Goal: Check status: Check status

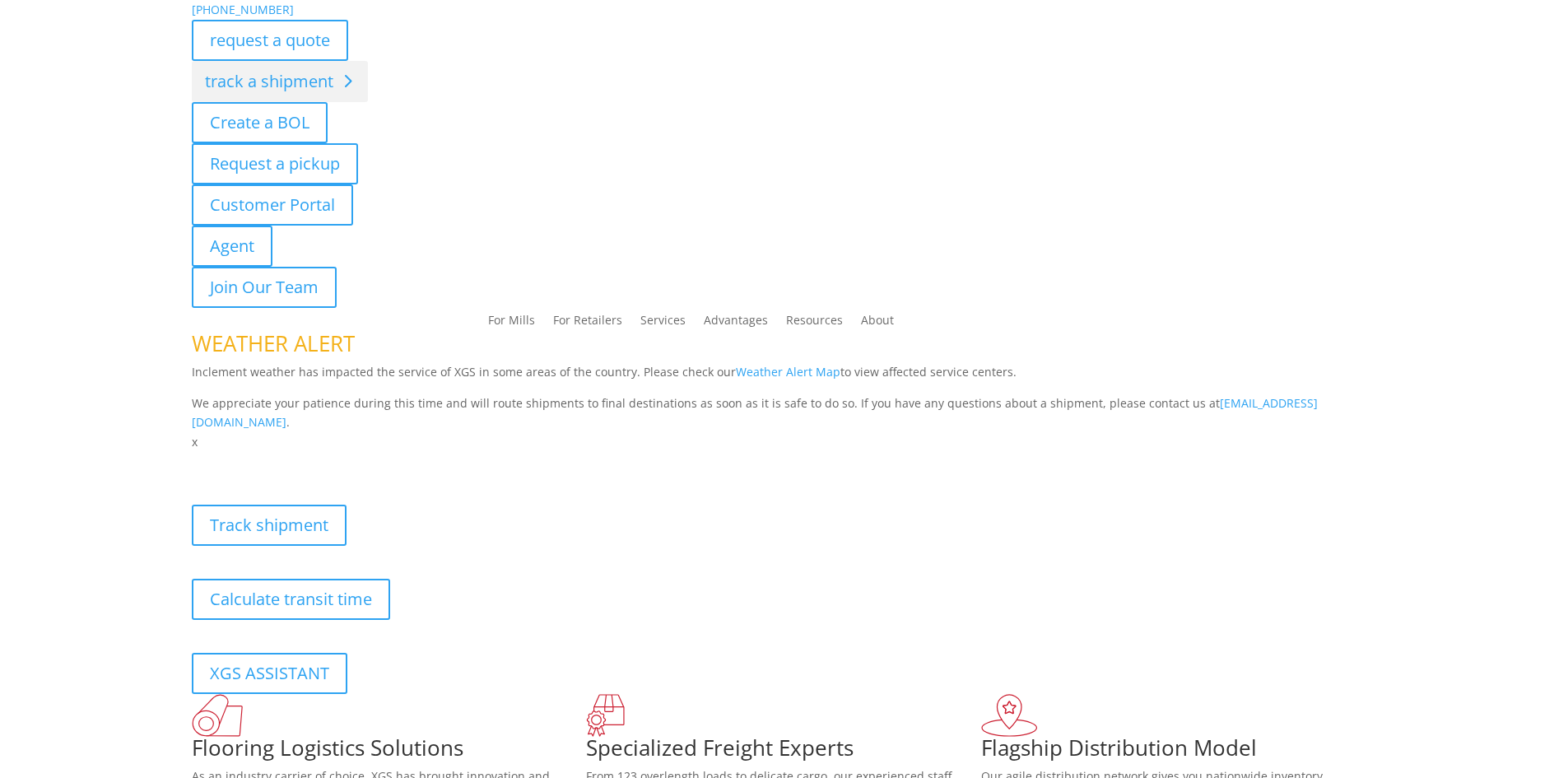
click at [309, 87] on link "track a shipment" at bounding box center [279, 81] width 176 height 41
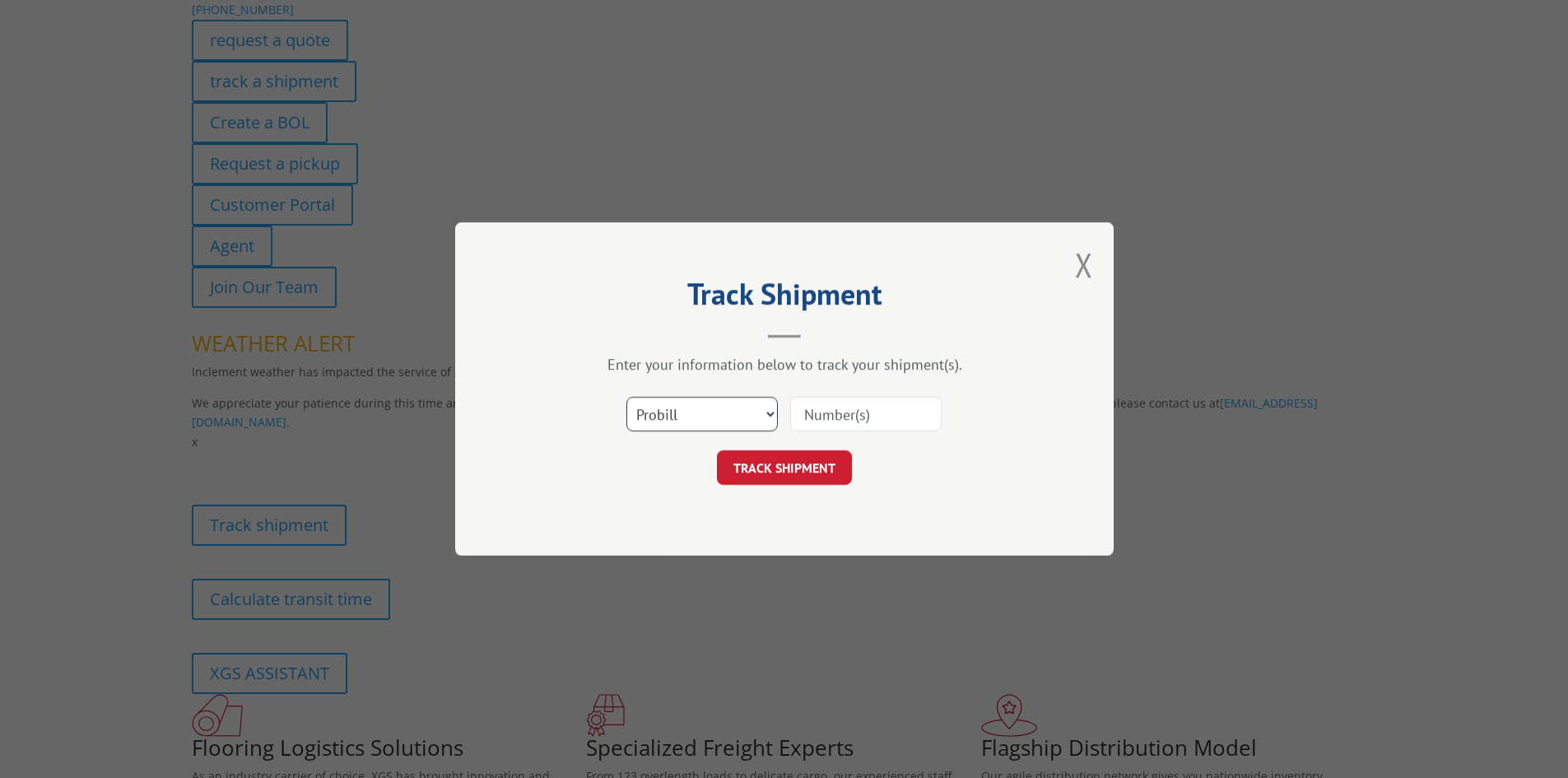
click at [710, 415] on select "Select category... Probill BOL PO" at bounding box center [702, 414] width 151 height 34
select select "po"
click at [626, 397] on select "Select category... Probill BOL PO" at bounding box center [702, 414] width 151 height 34
paste input "63536034"
type input "63536034"
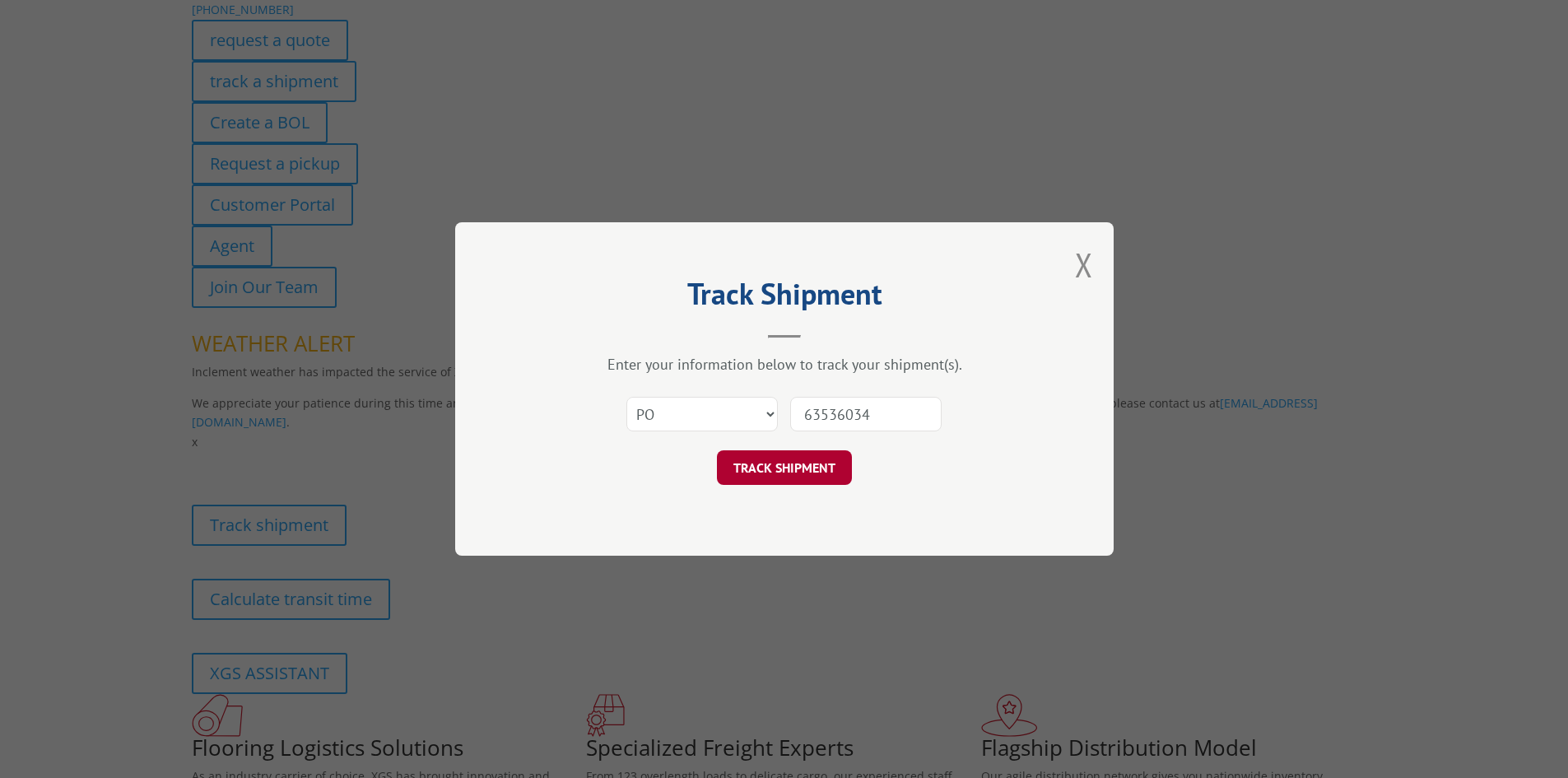
click at [830, 475] on button "TRACK SHIPMENT" at bounding box center [784, 468] width 135 height 34
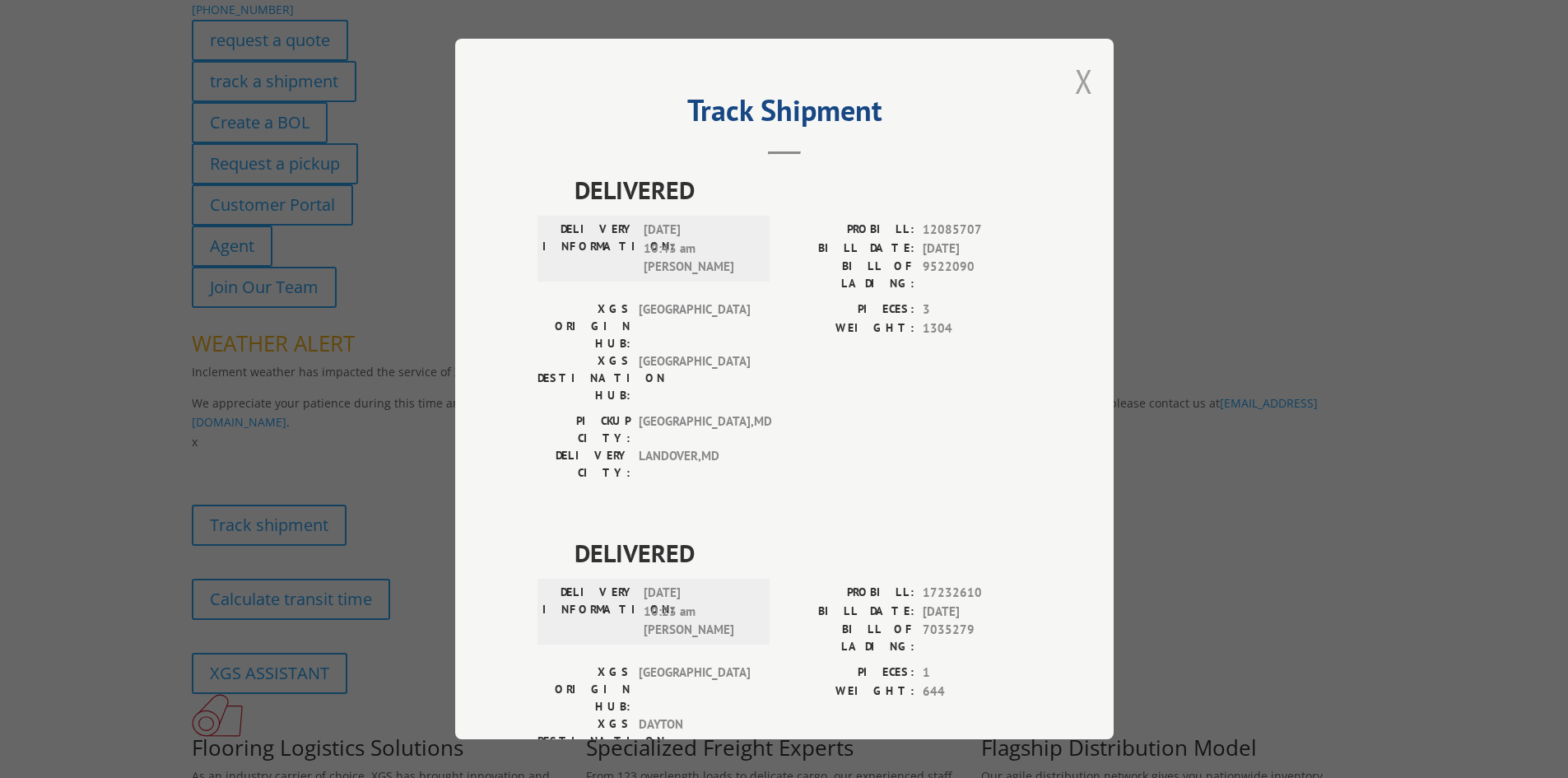
click at [1080, 81] on button "Close modal" at bounding box center [1084, 80] width 18 height 44
